Goal: Transaction & Acquisition: Purchase product/service

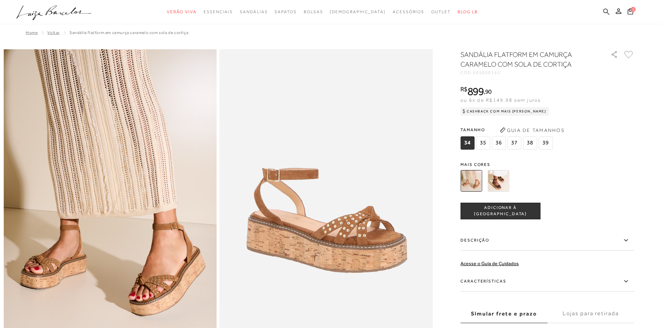
click at [608, 8] on icon at bounding box center [606, 11] width 6 height 7
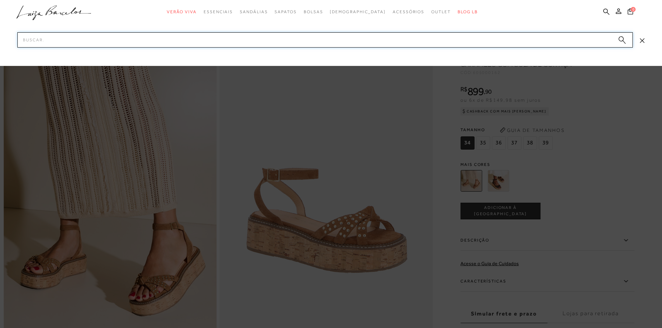
click at [565, 40] on input "Pesquisar" at bounding box center [324, 39] width 615 height 15
type input "flatform"
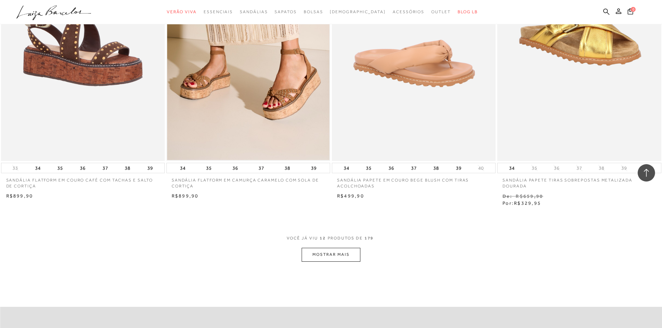
scroll to position [834, 0]
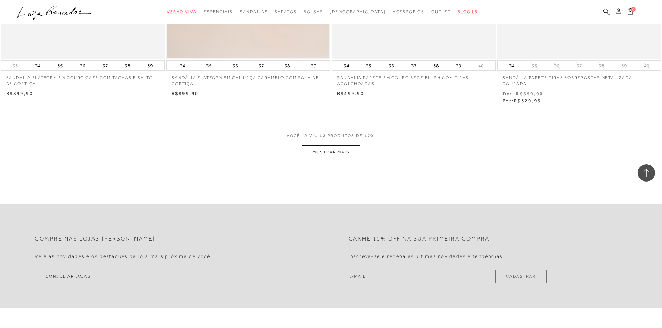
click at [342, 155] on button "MOSTRAR MAIS" at bounding box center [331, 153] width 58 height 14
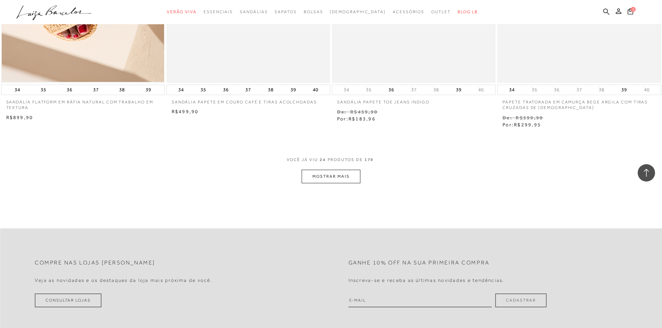
scroll to position [1737, 0]
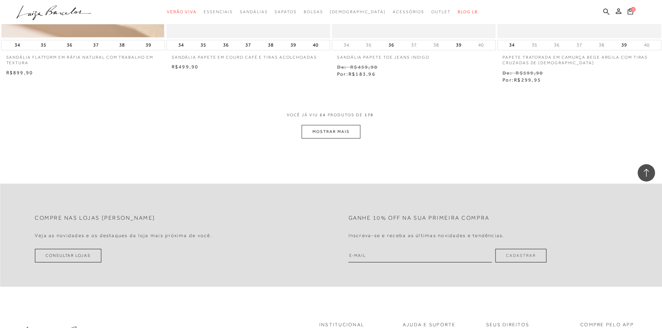
click at [352, 130] on button "MOSTRAR MAIS" at bounding box center [331, 132] width 58 height 14
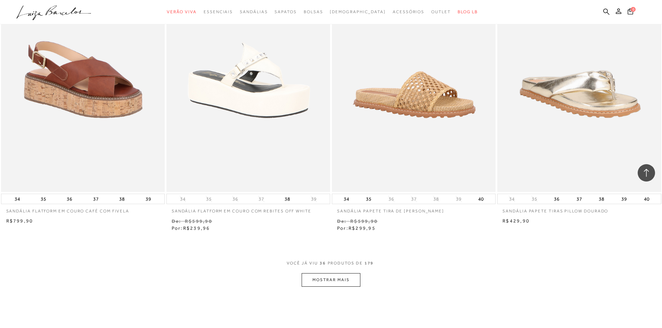
scroll to position [2537, 0]
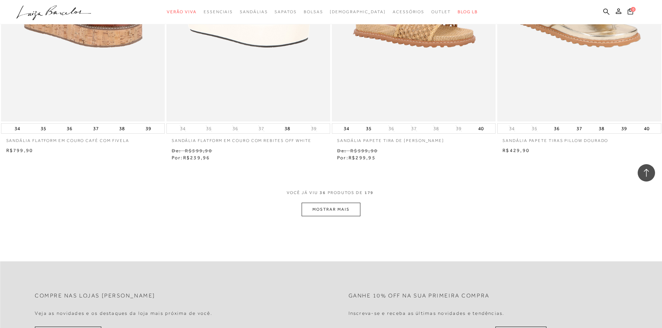
click at [349, 206] on button "MOSTRAR MAIS" at bounding box center [331, 210] width 58 height 14
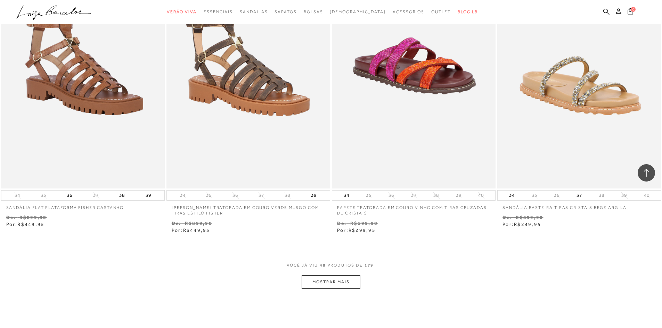
scroll to position [3440, 0]
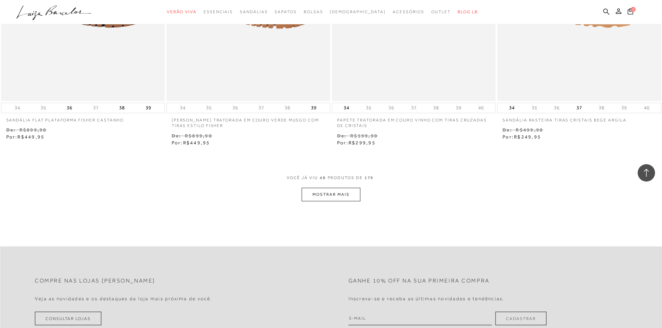
click at [349, 191] on button "MOSTRAR MAIS" at bounding box center [331, 195] width 58 height 14
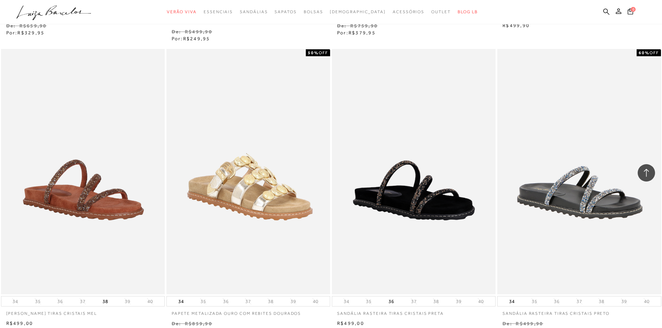
scroll to position [4309, 0]
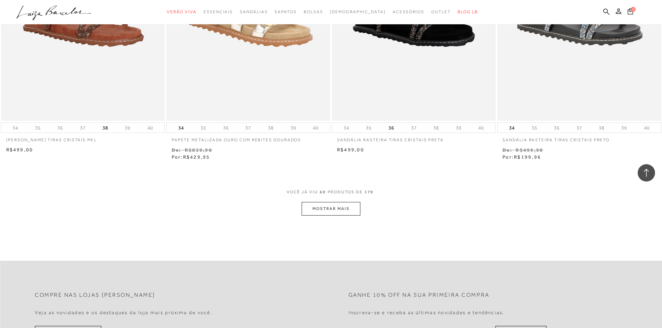
click at [353, 205] on button "MOSTRAR MAIS" at bounding box center [331, 209] width 58 height 14
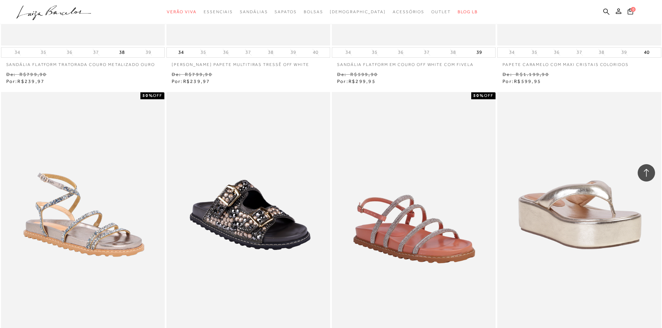
scroll to position [5177, 0]
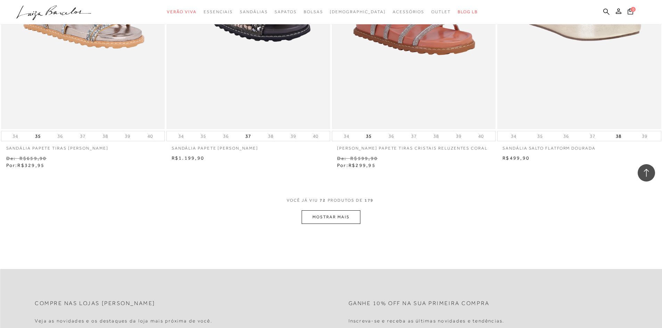
click at [340, 211] on button "MOSTRAR MAIS" at bounding box center [331, 218] width 58 height 14
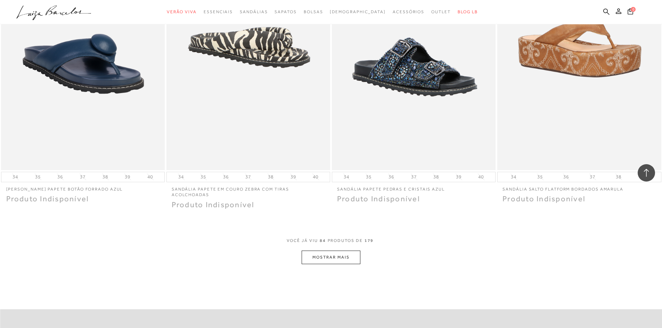
scroll to position [6081, 0]
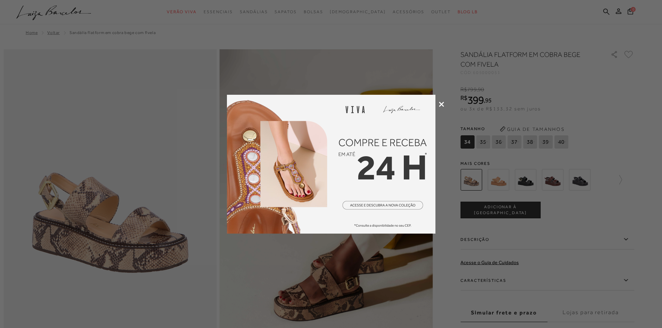
scroll to position [35, 0]
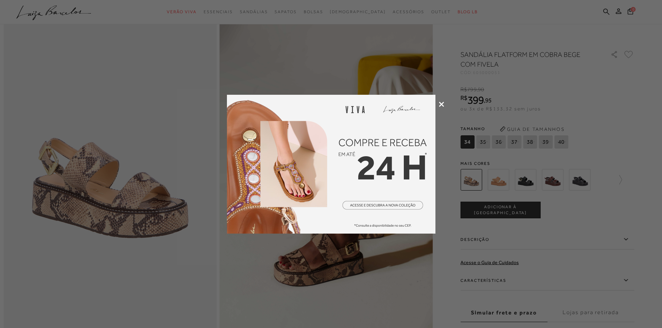
click at [442, 105] on icon at bounding box center [441, 104] width 5 height 5
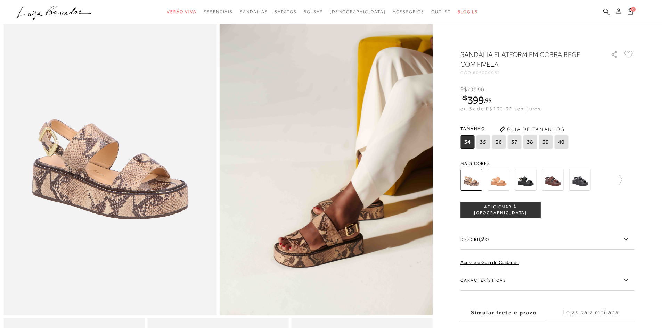
scroll to position [69, 0]
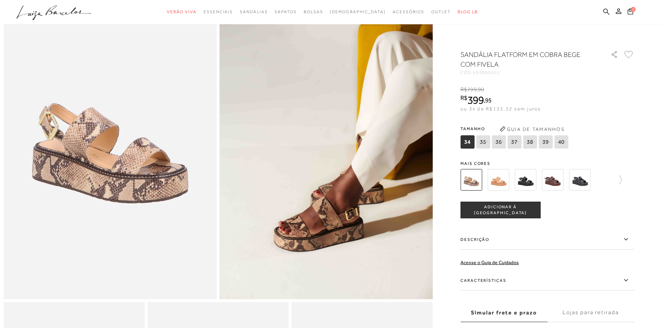
click at [501, 181] on img at bounding box center [498, 180] width 22 height 22
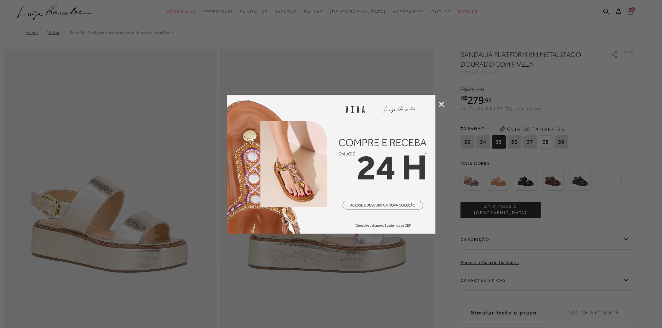
click at [441, 101] on div at bounding box center [331, 164] width 662 height 328
click at [442, 104] on icon at bounding box center [441, 104] width 5 height 5
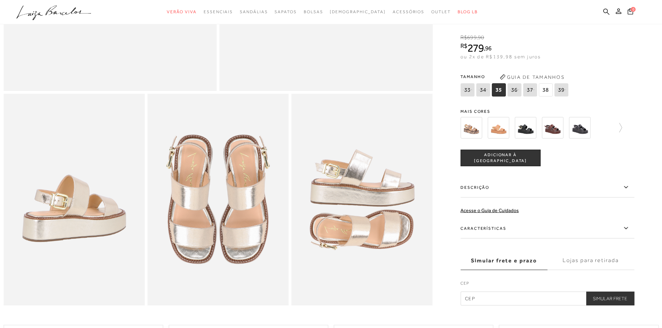
scroll to position [104, 0]
